Goal: Information Seeking & Learning: Get advice/opinions

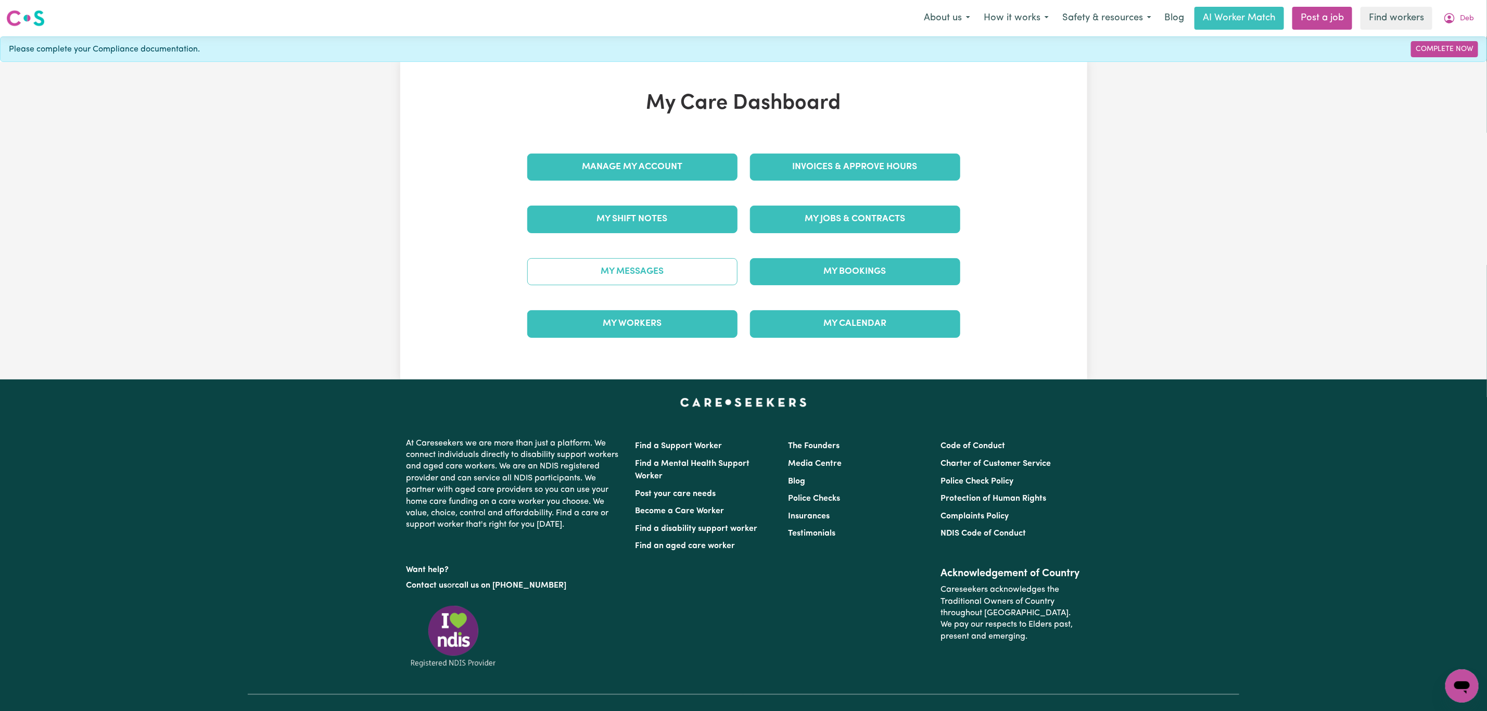
click at [645, 278] on link "My Messages" at bounding box center [632, 271] width 210 height 27
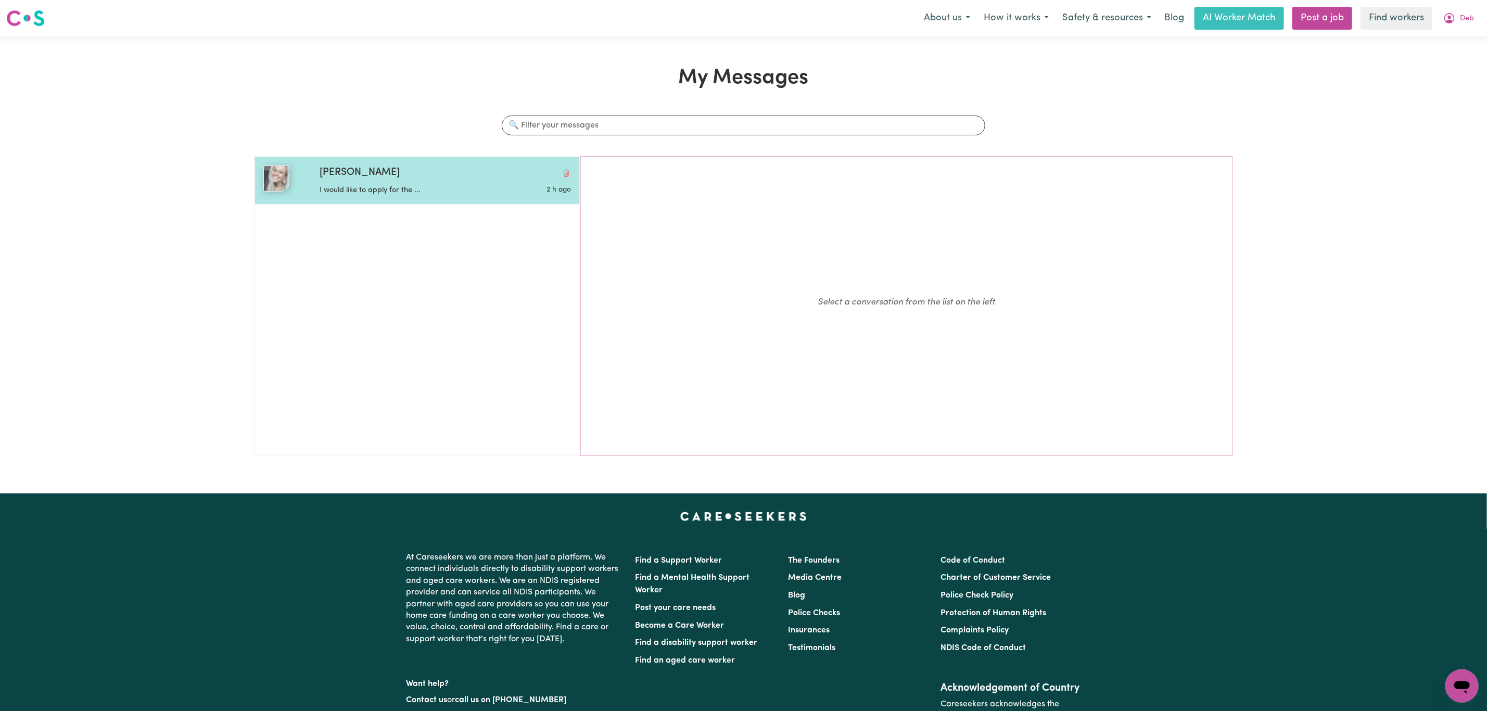
click at [411, 189] on p "I would like to apply for the ..." at bounding box center [404, 190] width 168 height 11
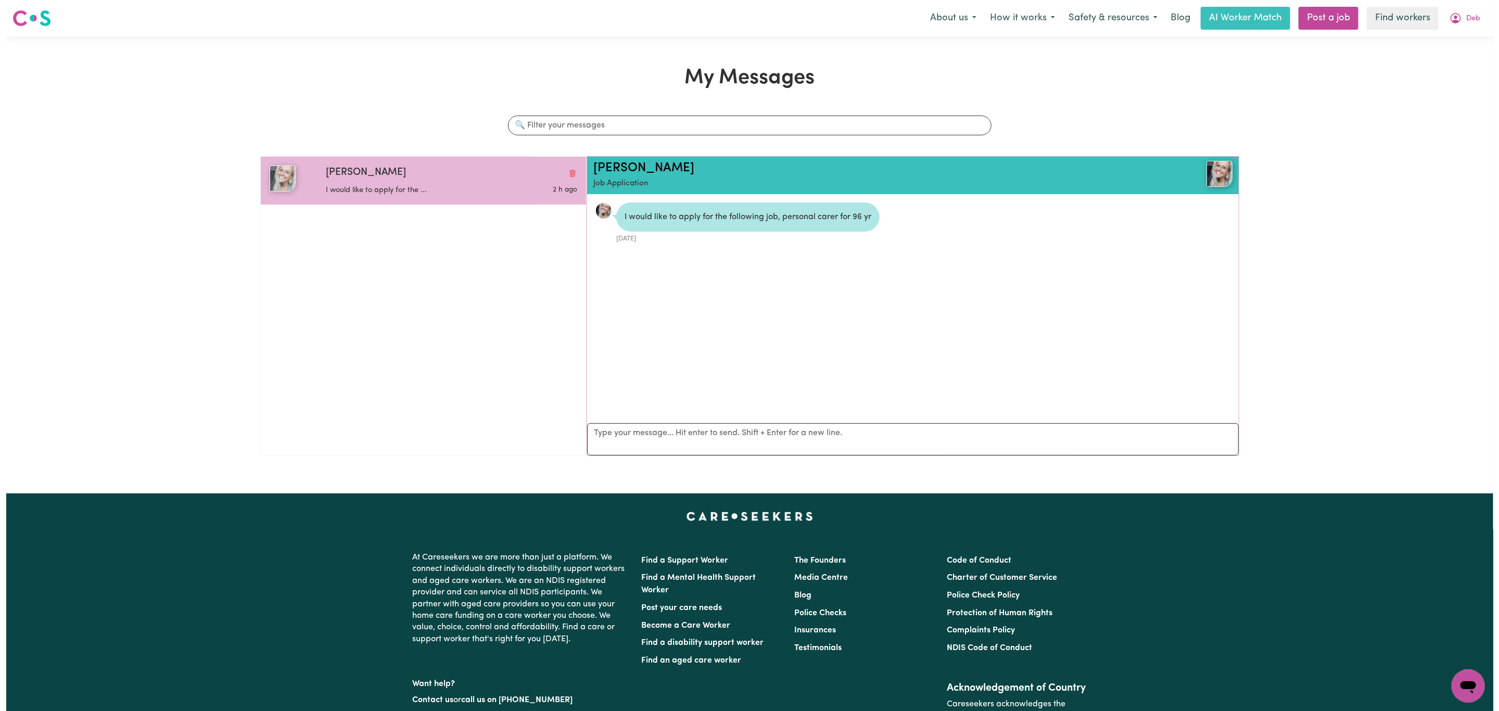
scroll to position [7, 0]
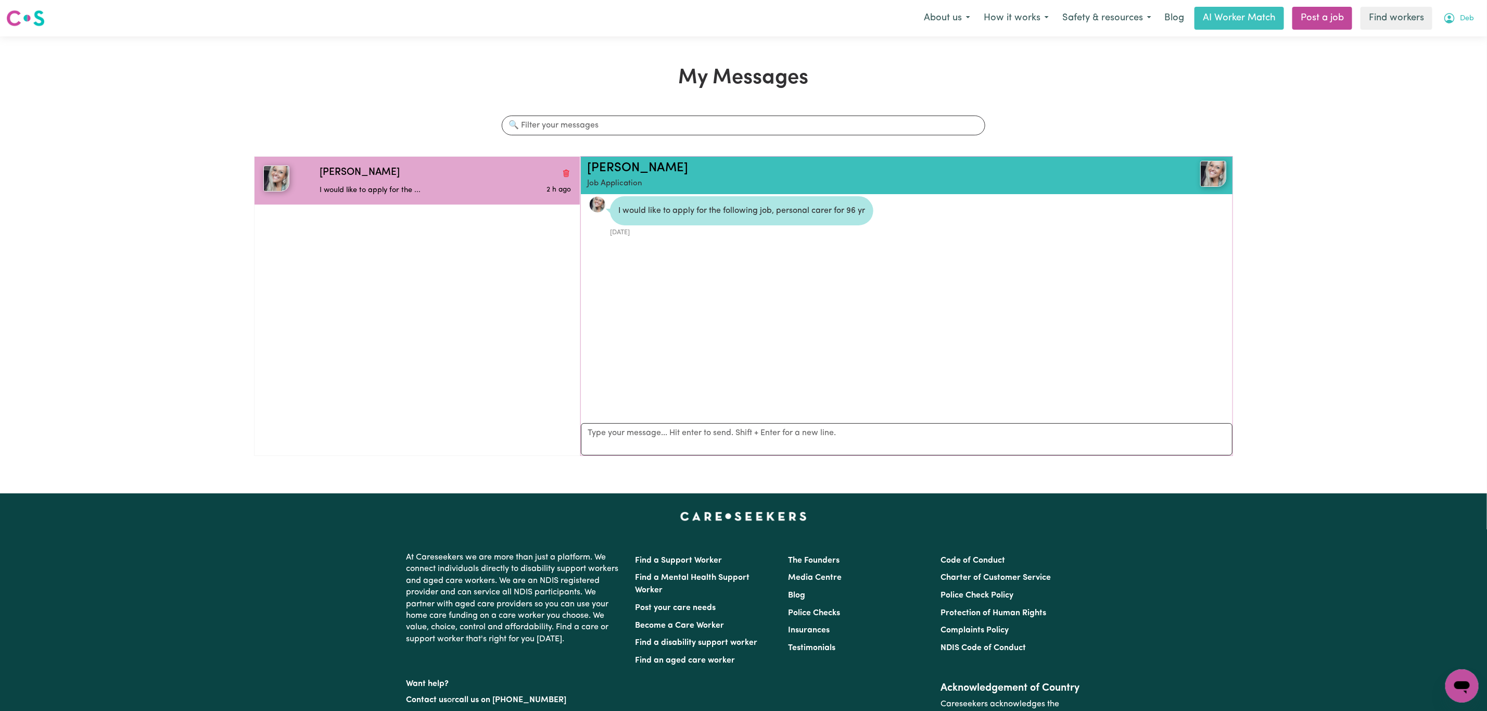
click at [1470, 13] on span "Deb" at bounding box center [1467, 18] width 14 height 11
click at [1436, 36] on link "My Dashboard" at bounding box center [1439, 41] width 82 height 20
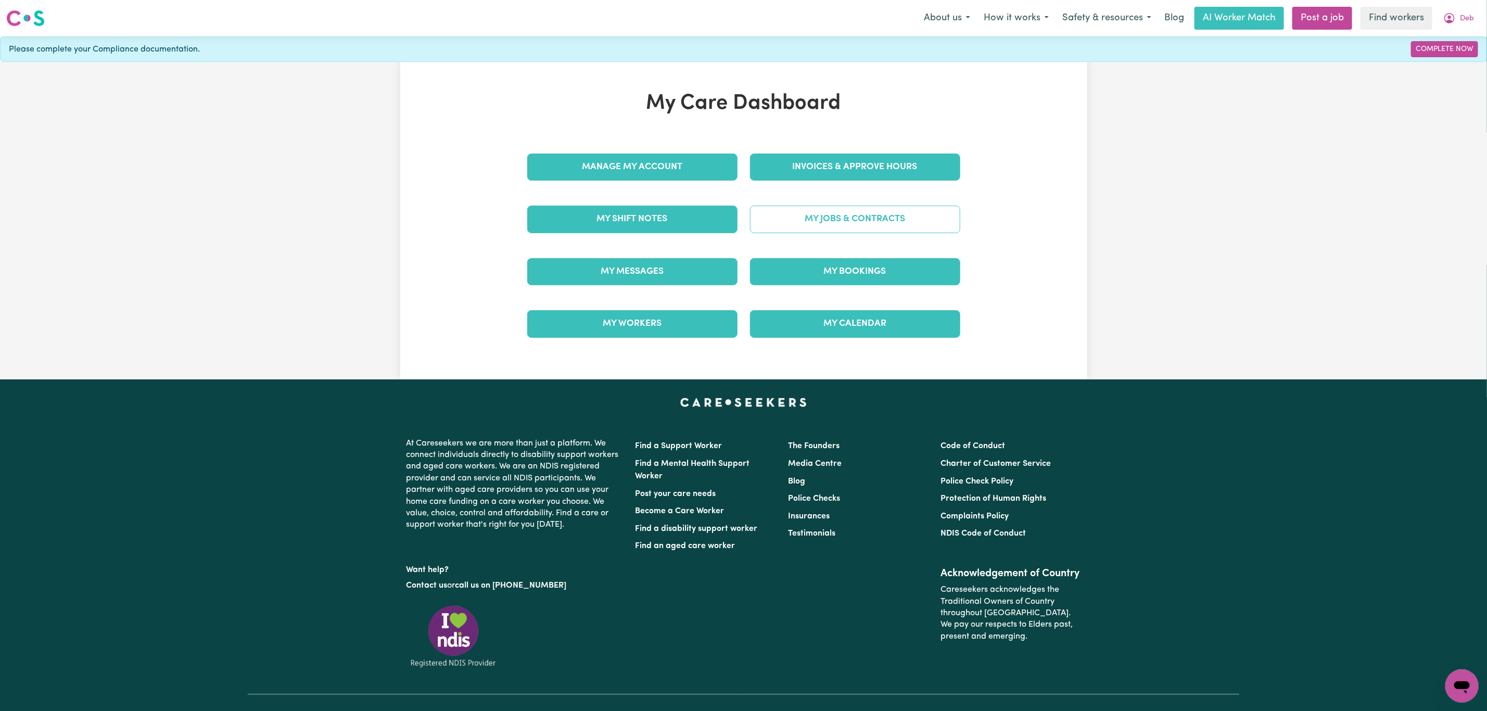
click at [810, 215] on link "My Jobs & Contracts" at bounding box center [855, 219] width 210 height 27
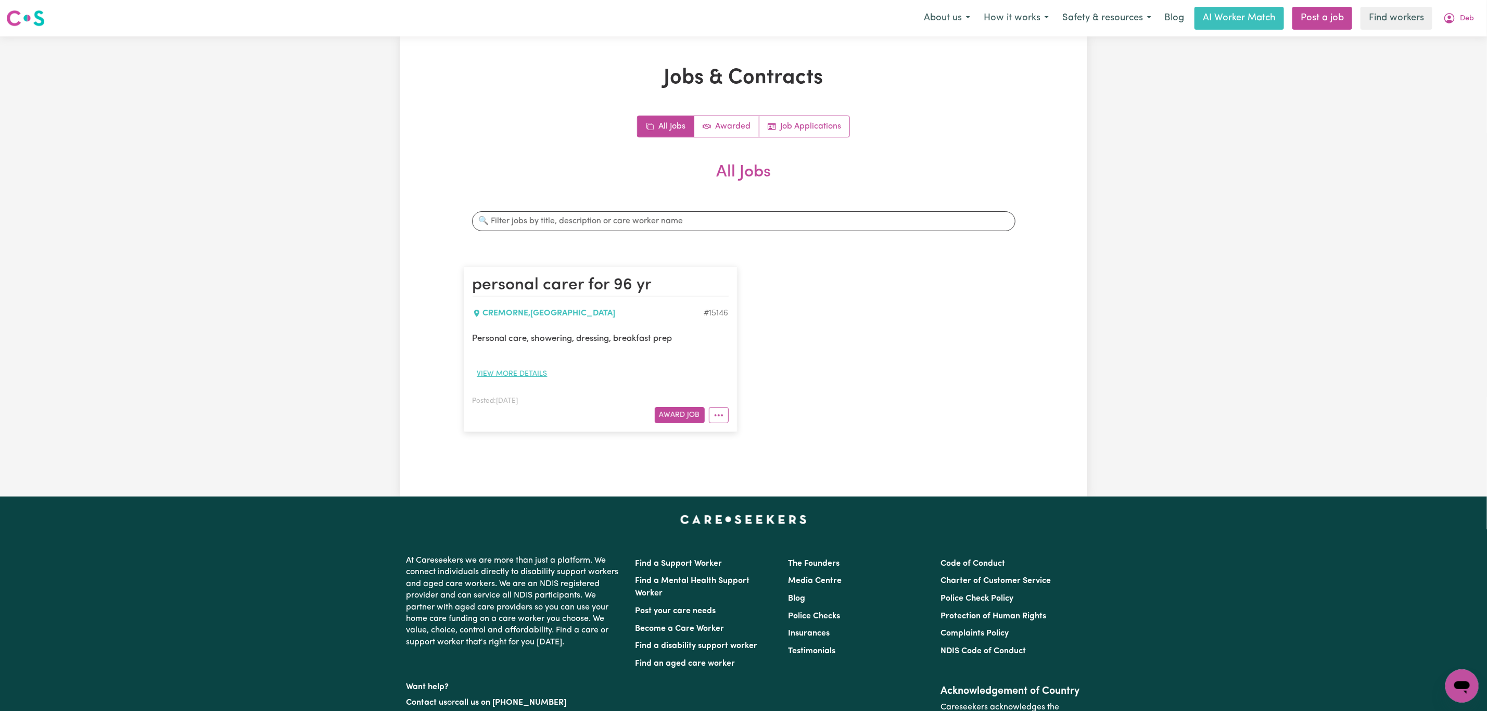
click at [513, 373] on button "View more details" at bounding box center [513, 374] width 80 height 16
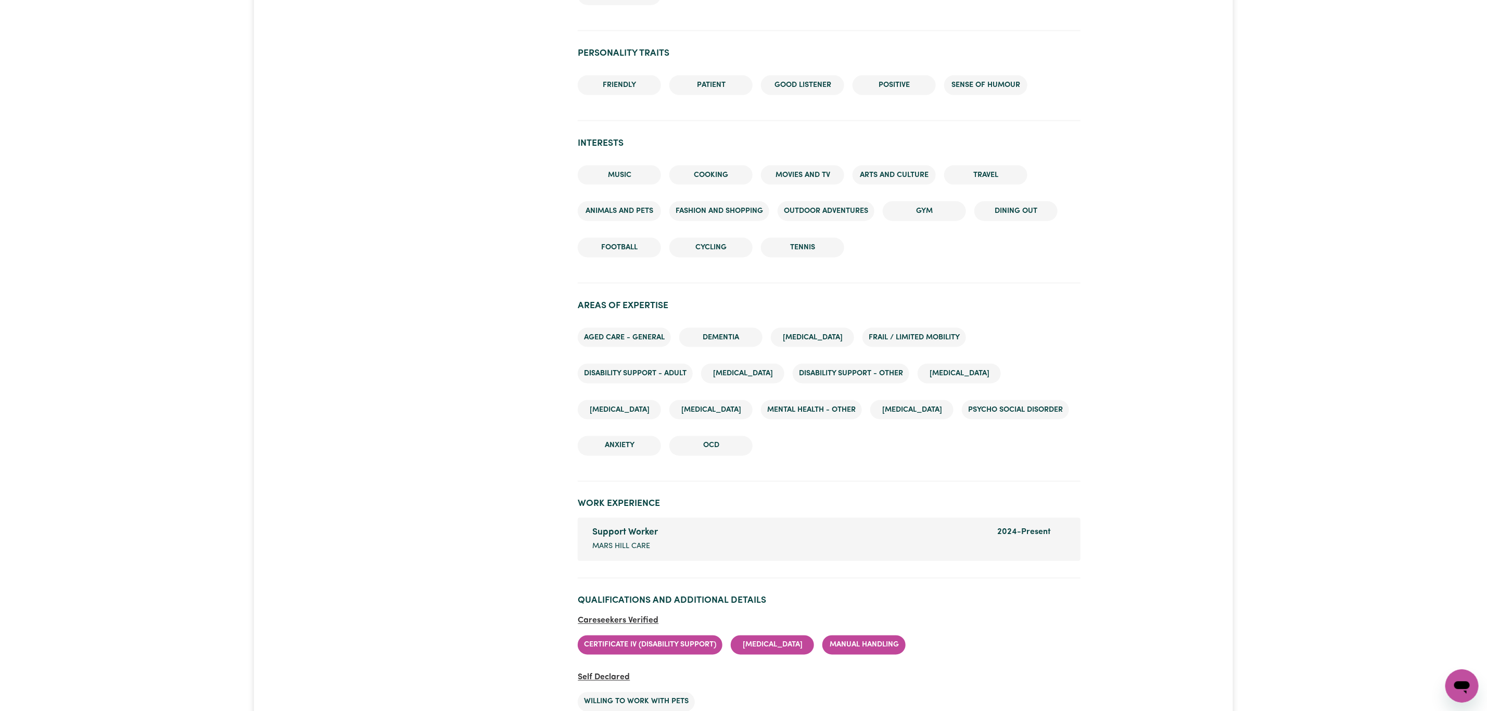
scroll to position [1249, 0]
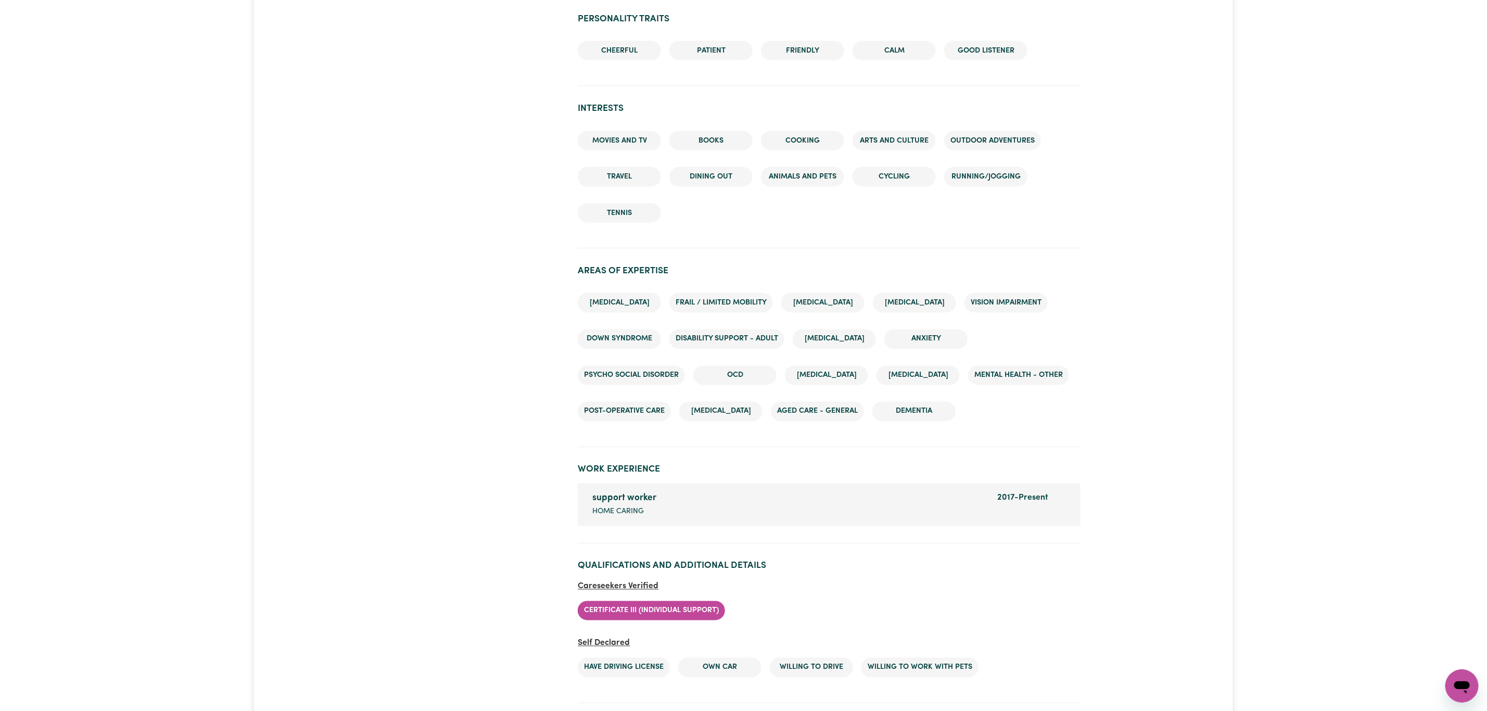
scroll to position [1171, 0]
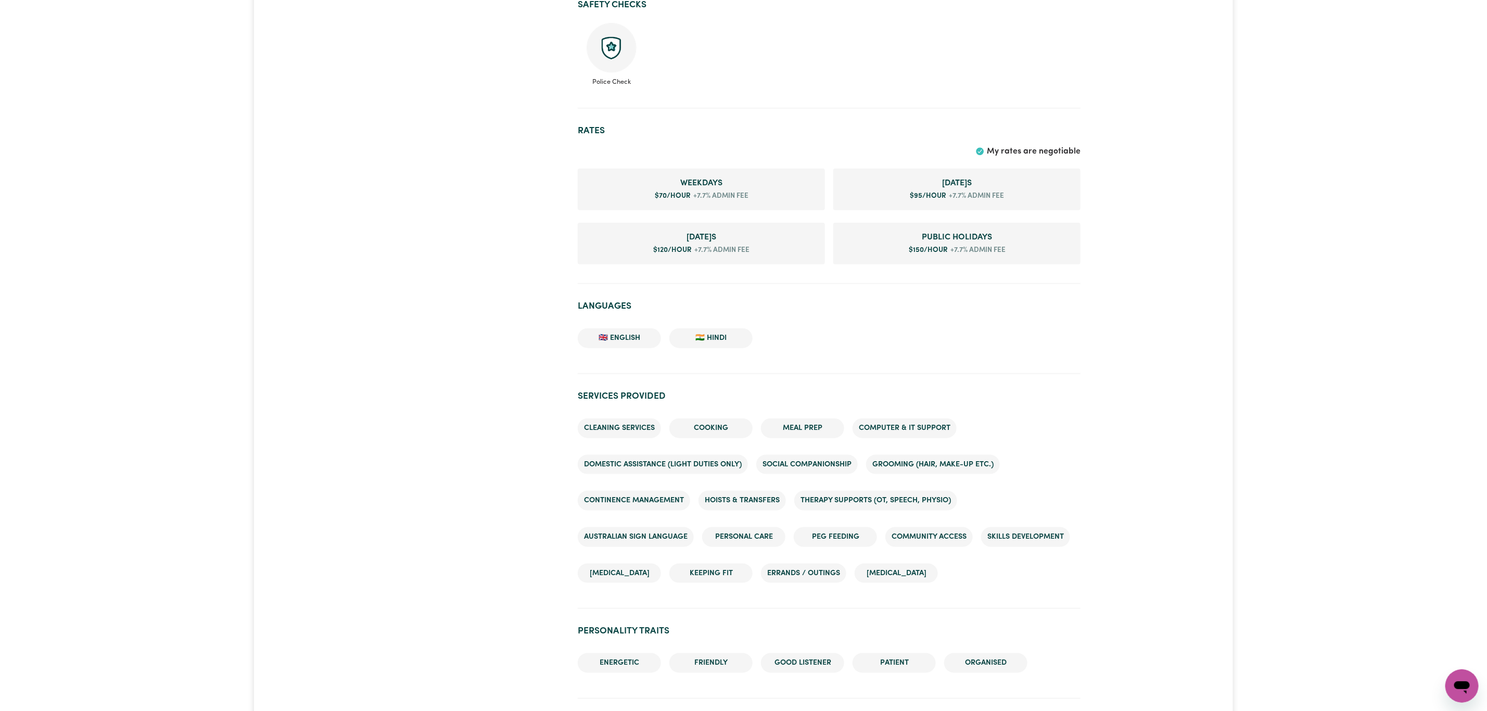
scroll to position [624, 0]
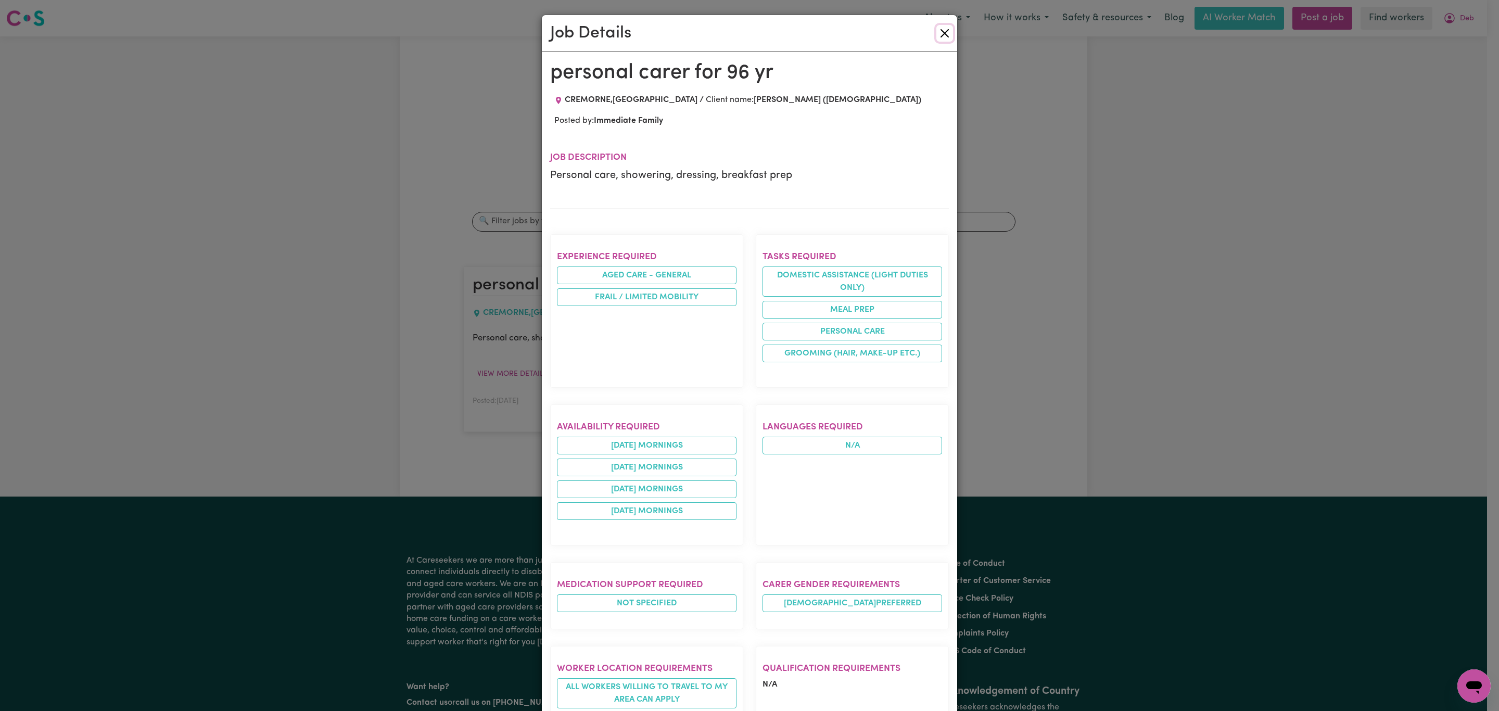
click at [943, 30] on button "Close" at bounding box center [944, 33] width 17 height 17
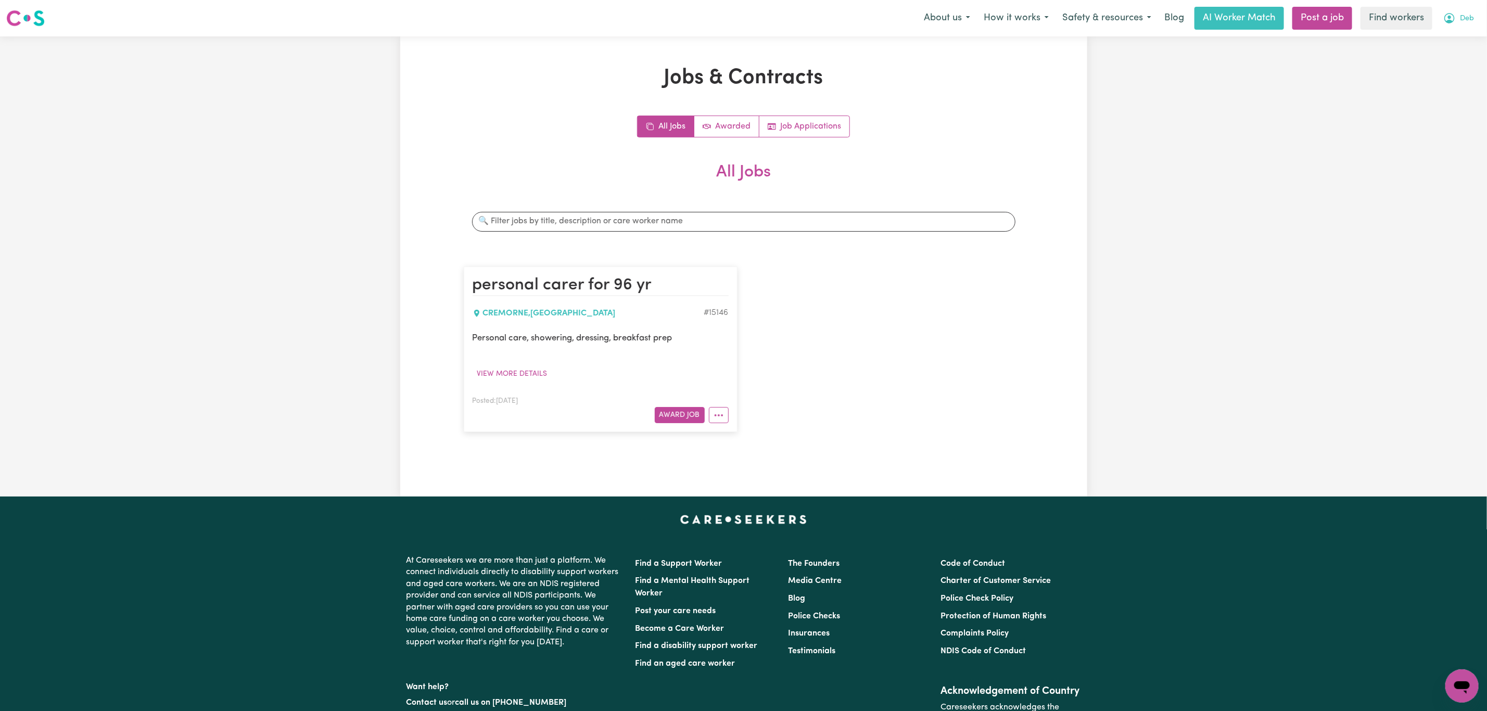
click at [1466, 19] on span "Deb" at bounding box center [1467, 18] width 14 height 11
click at [1437, 56] on link "Logout" at bounding box center [1439, 60] width 82 height 20
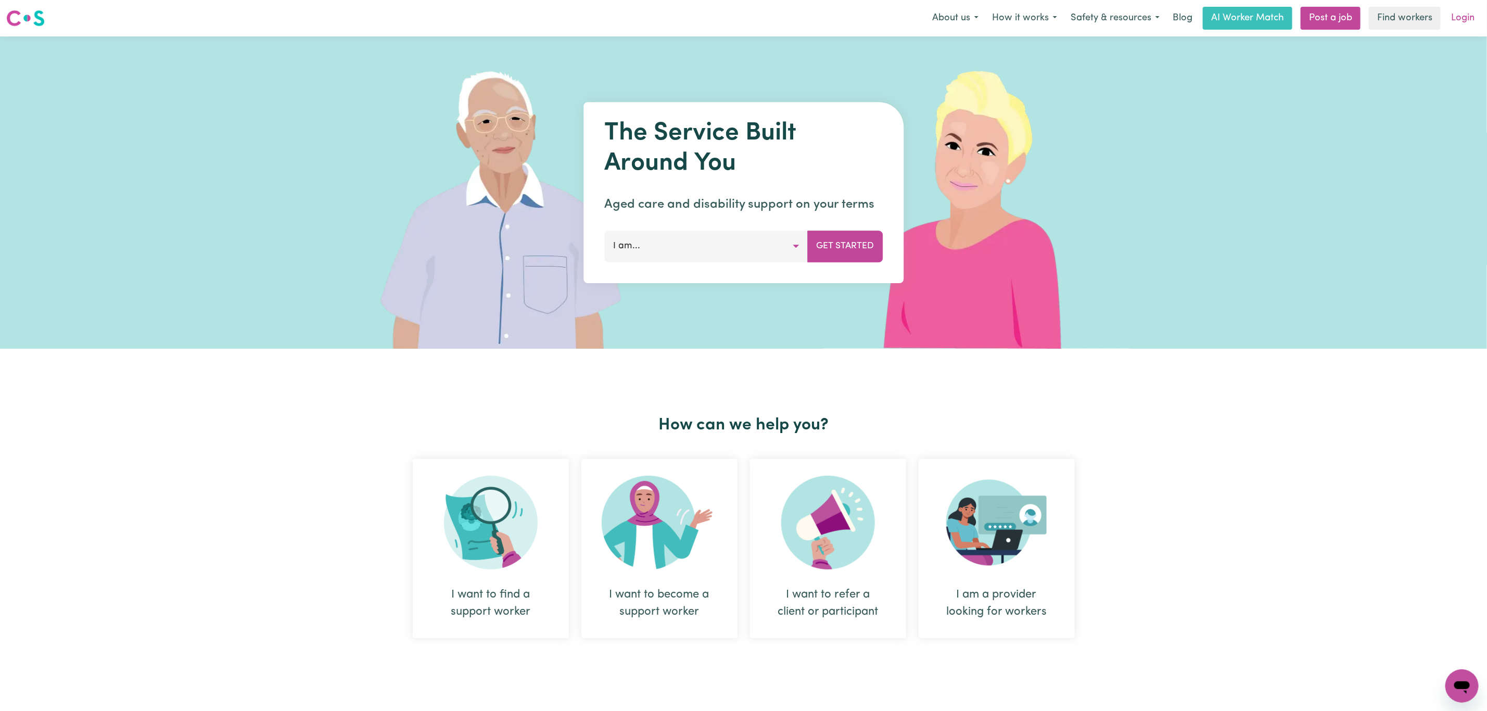
click at [1465, 16] on link "Login" at bounding box center [1463, 18] width 36 height 23
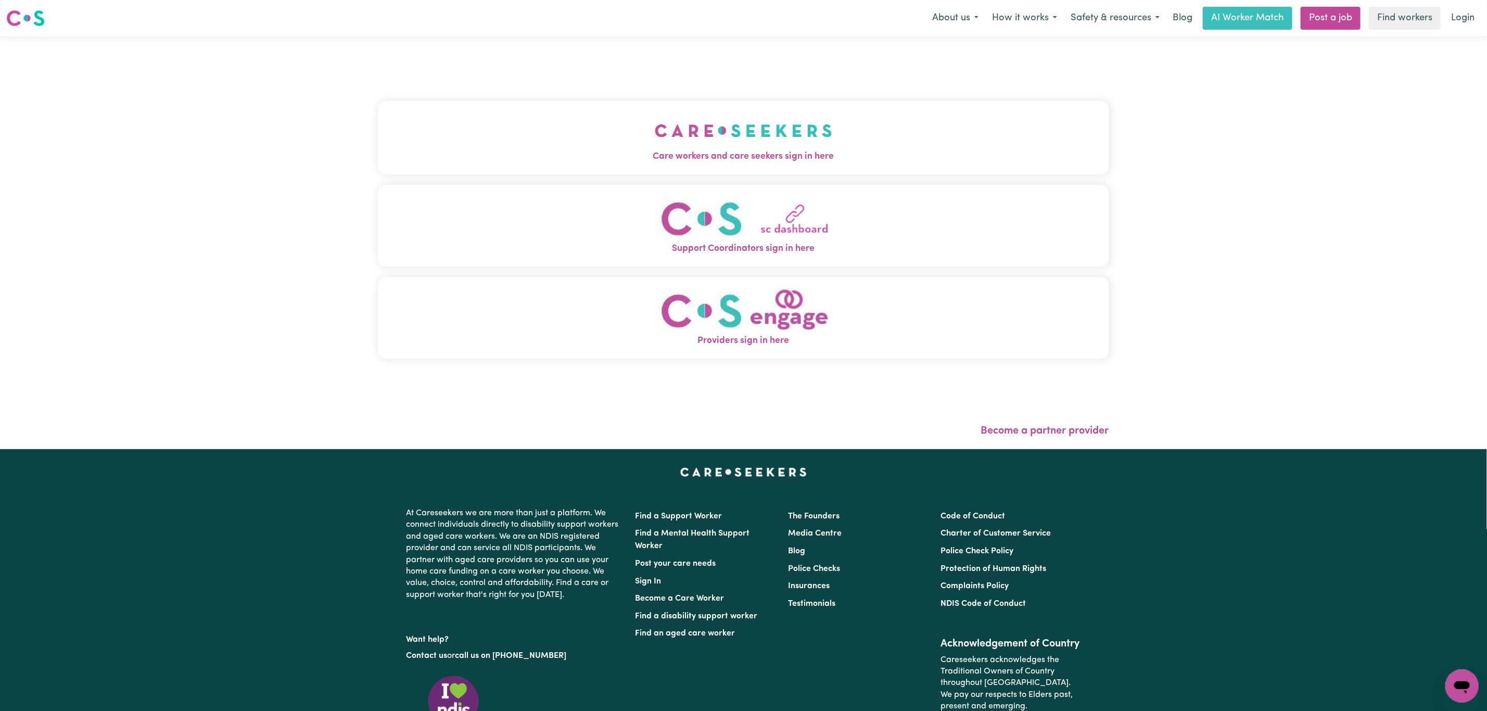
click at [628, 86] on div "Care workers and care seekers sign in here Support Coordinators sign in here Pr…" at bounding box center [743, 234] width 731 height 355
click at [630, 112] on button "Care workers and care seekers sign in here" at bounding box center [743, 137] width 731 height 73
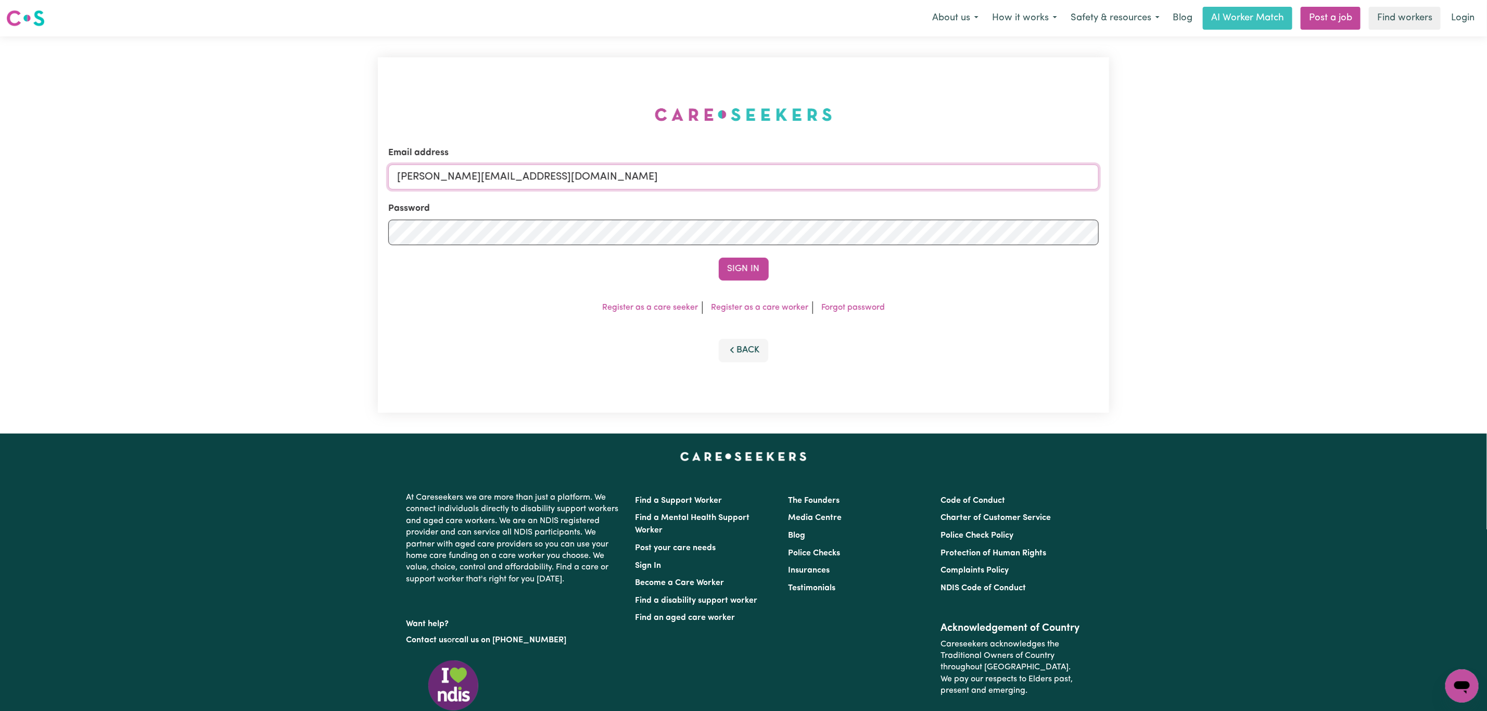
click at [632, 175] on input "mikayla+engage@careseekers.com.au" at bounding box center [743, 176] width 710 height 25
drag, startPoint x: 450, startPoint y: 178, endPoint x: 740, endPoint y: 180, distance: 289.9
click at [740, 180] on input "superuser~mikayla@careseekers.com.au" at bounding box center [743, 176] width 710 height 25
type input "superuser~eve_eve_4921@careseekers.com.au"
click at [756, 283] on div "Email address superuser~eve_eve_4921@careseekers.com.au Password Sign In Regist…" at bounding box center [743, 234] width 731 height 355
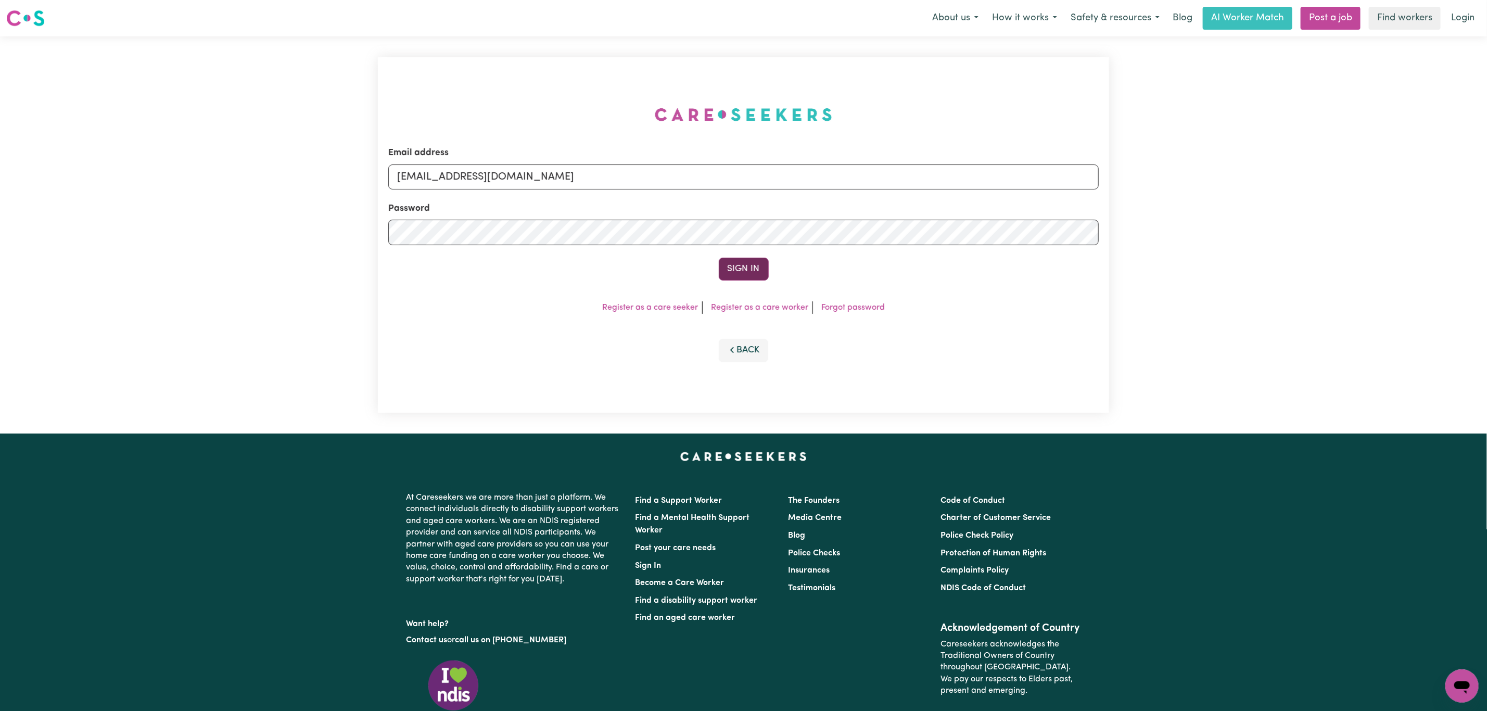
click at [751, 266] on button "Sign In" at bounding box center [744, 269] width 50 height 23
